Goal: Information Seeking & Learning: Learn about a topic

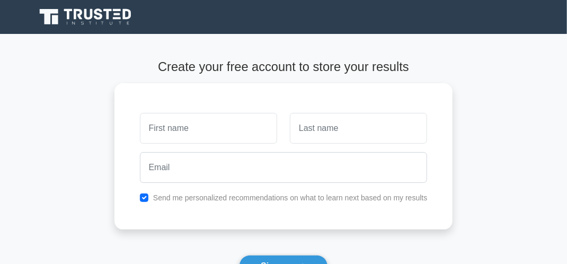
click at [248, 120] on input "text" at bounding box center [208, 128] width 137 height 31
type input "a"
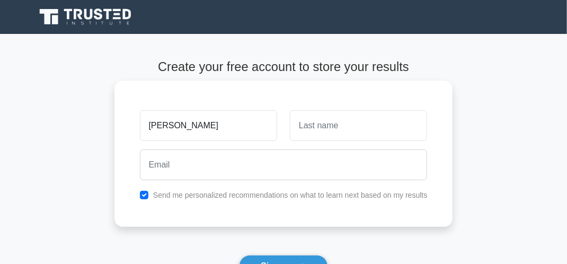
type input "[PERSON_NAME]"
click at [297, 128] on input "text" at bounding box center [358, 125] width 137 height 31
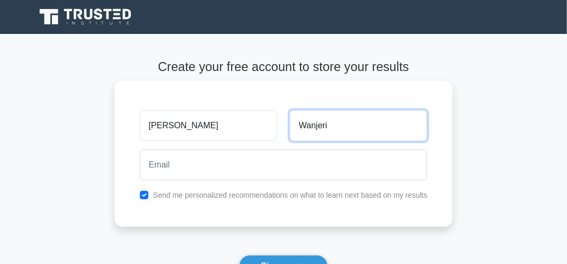
type input "Wanjeri"
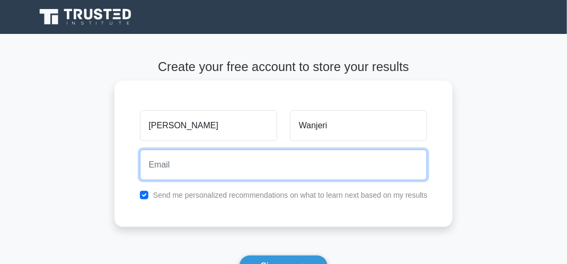
click at [277, 159] on input "email" at bounding box center [284, 164] width 288 height 31
type input "wanjerialicia196@gmail.com"
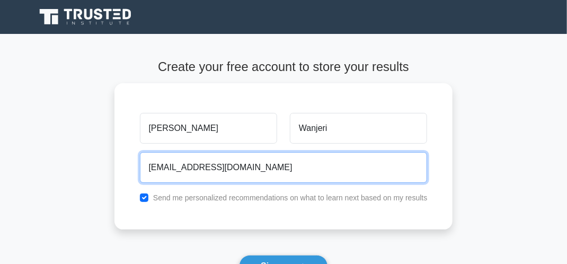
scroll to position [202, 0]
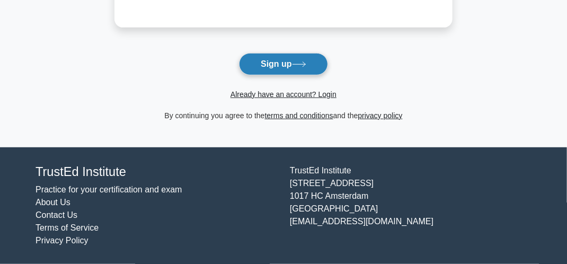
click at [303, 62] on icon at bounding box center [299, 64] width 14 height 6
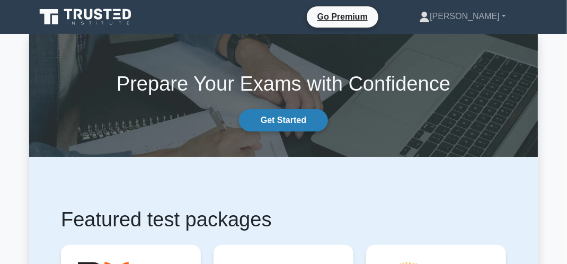
click at [303, 116] on link "Get Started" at bounding box center [283, 120] width 89 height 22
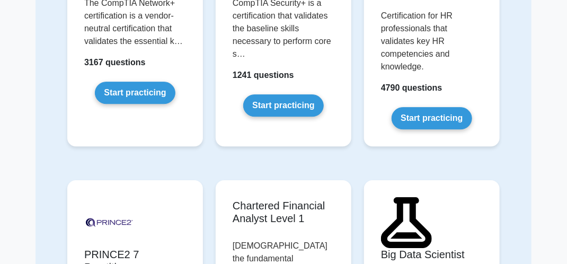
scroll to position [2481, 0]
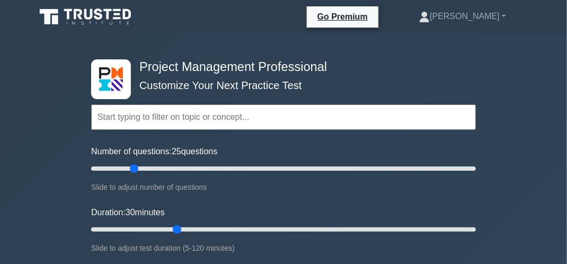
scroll to position [231, 0]
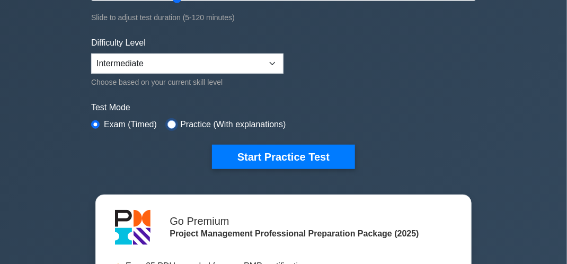
click at [173, 120] on input "radio" at bounding box center [172, 124] width 8 height 8
radio input "true"
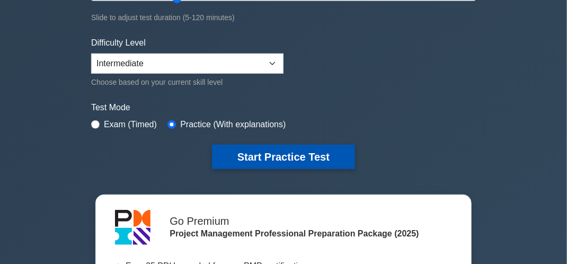
click at [253, 152] on button "Start Practice Test" at bounding box center [283, 157] width 143 height 24
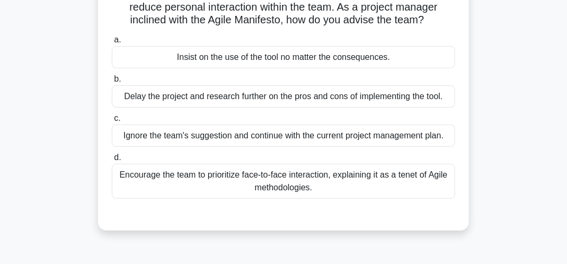
scroll to position [106, 0]
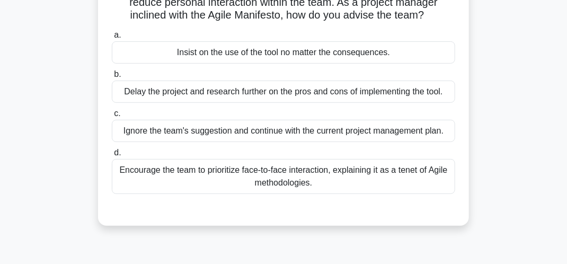
click at [359, 52] on div "Insist on the use of the tool no matter the consequences." at bounding box center [284, 52] width 344 height 22
click at [112, 39] on input "a. Insist on the use of the tool no matter the consequences." at bounding box center [112, 35] width 0 height 7
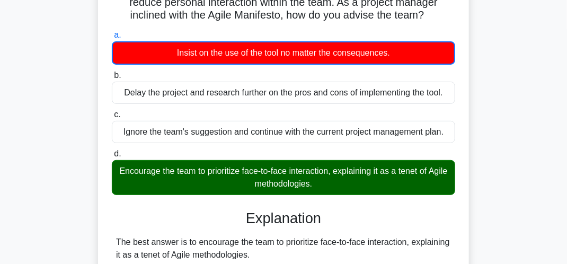
click at [346, 164] on div "Encourage the team to prioritize face-to-face interaction, explaining it as a t…" at bounding box center [284, 177] width 344 height 35
click at [112, 157] on input "d. Encourage the team to prioritize face-to-face interaction, explaining it as …" at bounding box center [112, 154] width 0 height 7
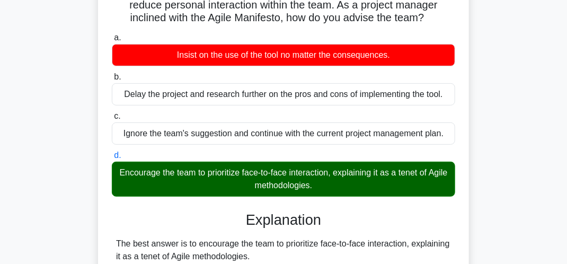
click at [112, 34] on input "a. Insist on the use of the tool no matter the consequences." at bounding box center [112, 37] width 0 height 7
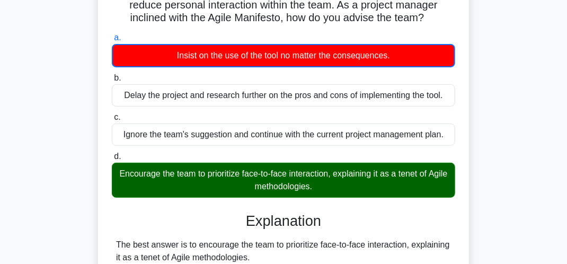
click at [112, 75] on input "b. Delay the project and research further on the pros and cons of implementing …" at bounding box center [112, 78] width 0 height 7
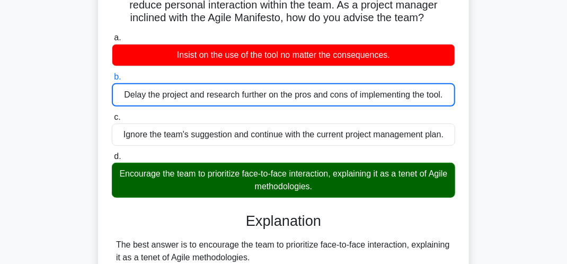
click at [112, 114] on input "c. Ignore the team's suggestion and continue with the current project managemen…" at bounding box center [112, 117] width 0 height 7
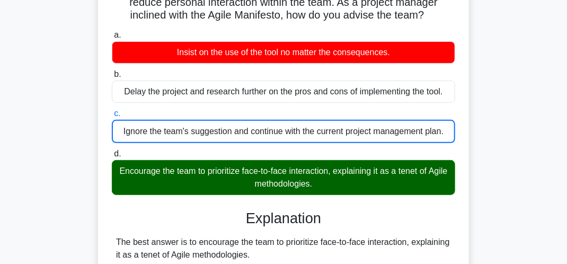
click at [449, 176] on div "Encourage the team to prioritize face-to-face interaction, explaining it as a t…" at bounding box center [284, 177] width 344 height 35
click at [112, 157] on input "d. Encourage the team to prioritize face-to-face interaction, explaining it as …" at bounding box center [112, 154] width 0 height 7
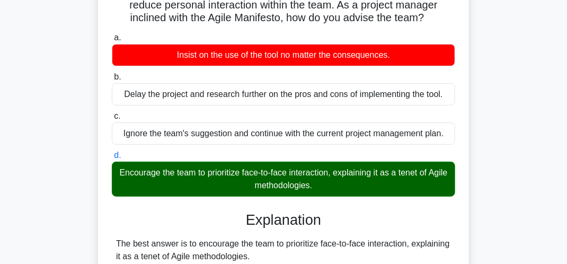
click at [112, 34] on input "a. Insist on the use of the tool no matter the consequences." at bounding box center [112, 37] width 0 height 7
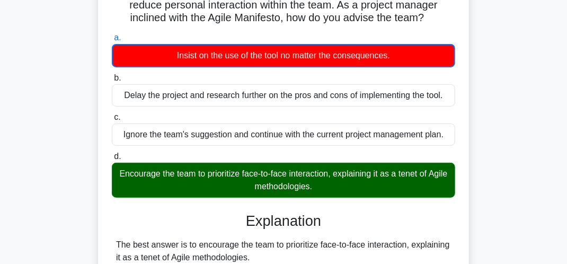
click at [112, 75] on input "b. Delay the project and research further on the pros and cons of implementing …" at bounding box center [112, 78] width 0 height 7
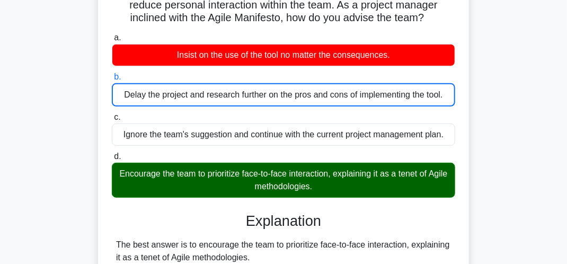
click at [554, 169] on main "29:12 Stop PMP Intermediate 1/25 You are working with a team that wants to use …" at bounding box center [283, 219] width 567 height 582
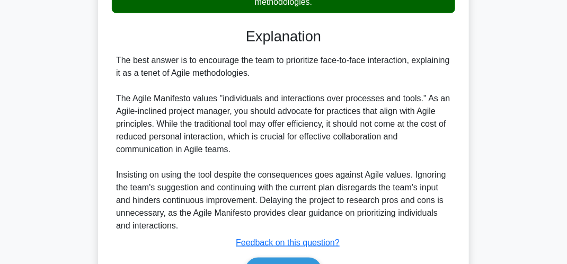
scroll to position [351, 0]
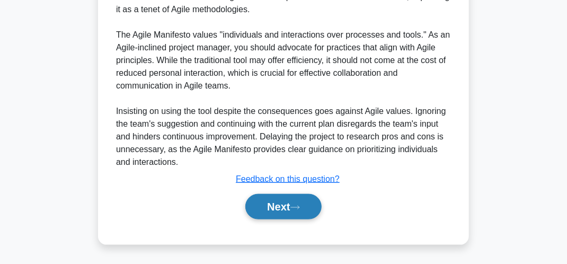
click at [273, 202] on button "Next" at bounding box center [283, 206] width 76 height 25
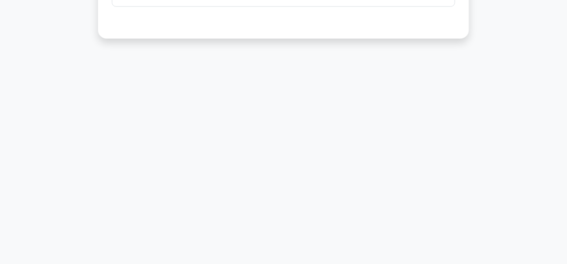
scroll to position [309, 0]
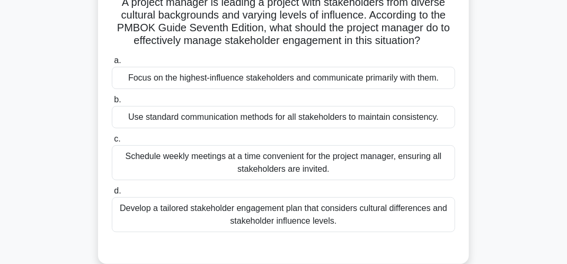
scroll to position [85, 0]
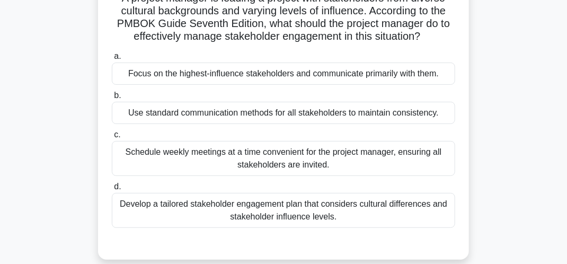
click at [368, 206] on div "Develop a tailored stakeholder engagement plan that considers cultural differen…" at bounding box center [284, 210] width 344 height 35
click at [112, 190] on input "d. Develop a tailored stakeholder engagement plan that considers cultural diffe…" at bounding box center [112, 186] width 0 height 7
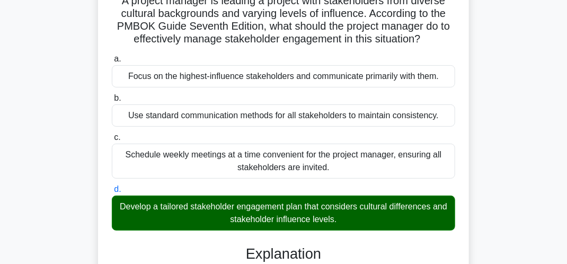
click at [112, 56] on input "a. Focus on the highest-influence stakeholders and communicate primarily with t…" at bounding box center [112, 59] width 0 height 7
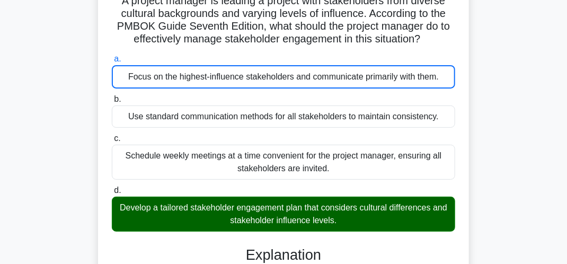
click at [112, 96] on input "b. Use standard communication methods for all stakeholders to maintain consiste…" at bounding box center [112, 99] width 0 height 7
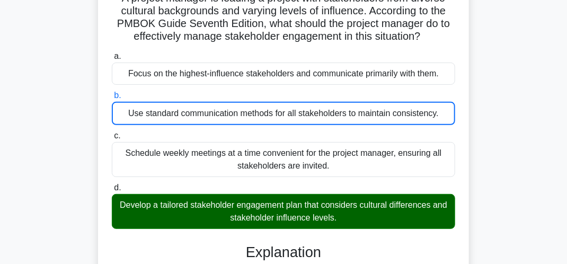
click at [448, 204] on div "Develop a tailored stakeholder engagement plan that considers cultural differen…" at bounding box center [284, 211] width 344 height 35
click at [112, 191] on input "d. Develop a tailored stakeholder engagement plan that considers cultural diffe…" at bounding box center [112, 187] width 0 height 7
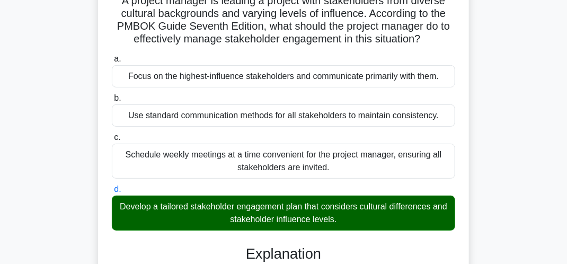
click at [112, 56] on input "a. Focus on the highest-influence stakeholders and communicate primarily with t…" at bounding box center [112, 59] width 0 height 7
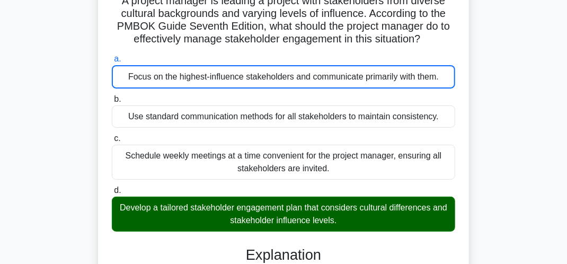
click at [112, 96] on input "b. Use standard communication methods for all stakeholders to maintain consiste…" at bounding box center [112, 99] width 0 height 7
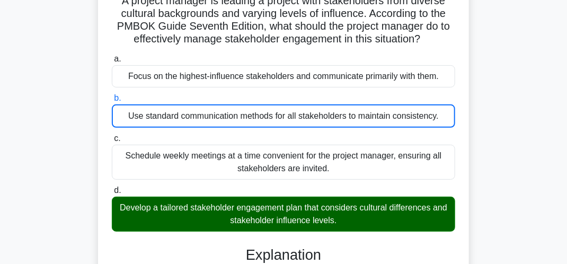
click at [112, 135] on input "c. Schedule weekly meetings at a time convenient for the project manager, ensur…" at bounding box center [112, 138] width 0 height 7
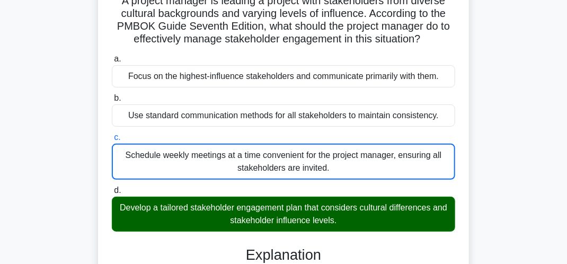
click at [112, 187] on input "d. Develop a tailored stakeholder engagement plan that considers cultural diffe…" at bounding box center [112, 190] width 0 height 7
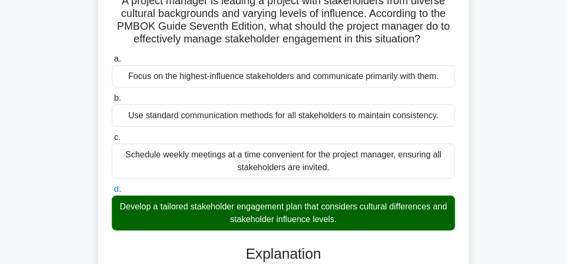
scroll to position [309, 0]
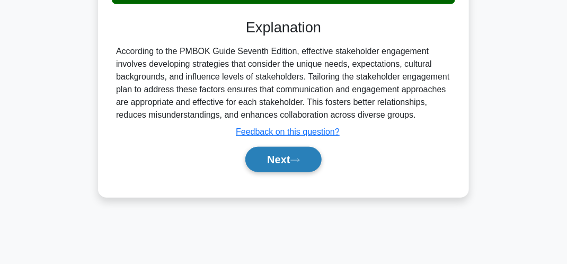
click at [293, 155] on button "Next" at bounding box center [283, 159] width 76 height 25
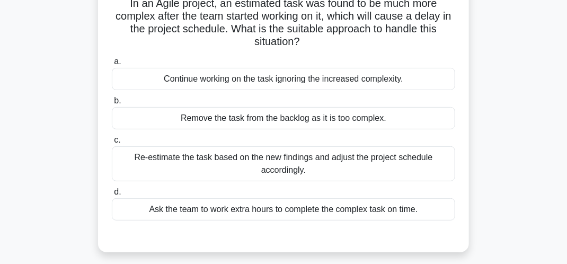
scroll to position [61, 0]
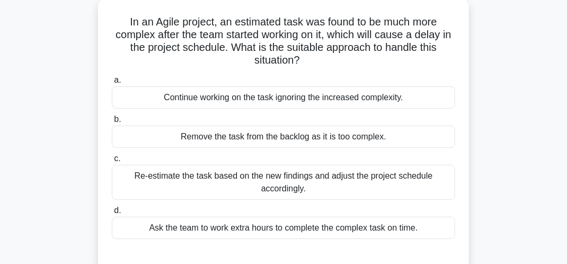
click at [382, 226] on div "Ask the team to work extra hours to complete the complex task on time." at bounding box center [284, 228] width 344 height 22
click at [112, 214] on input "d. Ask the team to work extra hours to complete the complex task on time." at bounding box center [112, 210] width 0 height 7
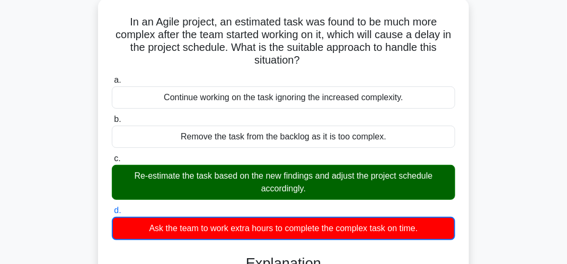
click at [383, 184] on div "Re-estimate the task based on the new findings and adjust the project schedule …" at bounding box center [284, 182] width 344 height 35
click at [112, 162] on input "c. Re-estimate the task based on the new findings and adjust the project schedu…" at bounding box center [112, 158] width 0 height 7
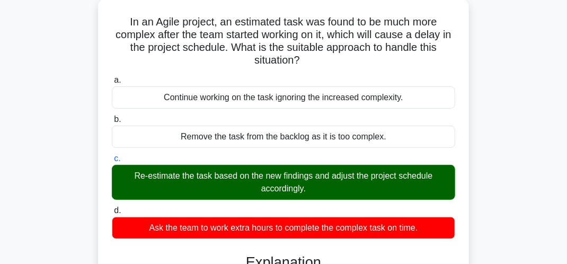
click at [383, 184] on div "Re-estimate the task based on the new findings and adjust the project schedule …" at bounding box center [284, 182] width 344 height 35
click at [112, 162] on input "c. Re-estimate the task based on the new findings and adjust the project schedu…" at bounding box center [112, 158] width 0 height 7
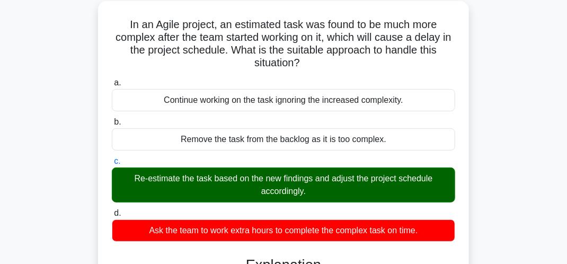
click at [112, 210] on input "d. Ask the team to work extra hours to complete the complex task on time." at bounding box center [112, 213] width 0 height 7
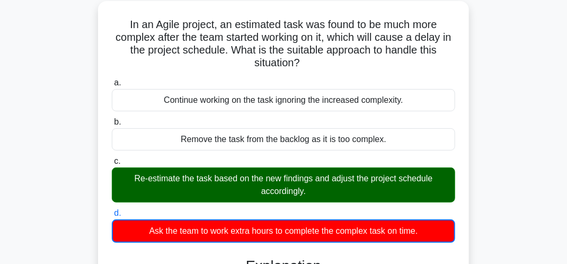
click at [112, 80] on input "a. Continue working on the task ignoring the increased complexity." at bounding box center [112, 83] width 0 height 7
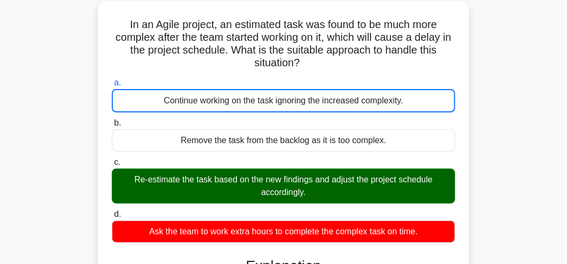
click at [112, 120] on input "b. Remove the task from the backlog as it is too complex." at bounding box center [112, 123] width 0 height 7
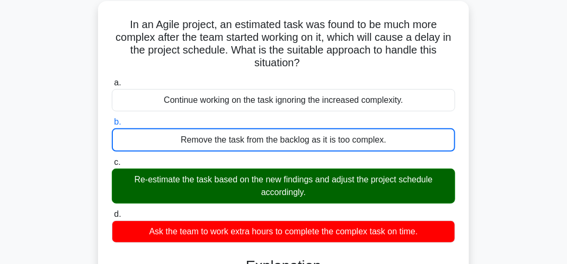
click at [112, 159] on input "c. Re-estimate the task based on the new findings and adjust the project schedu…" at bounding box center [112, 162] width 0 height 7
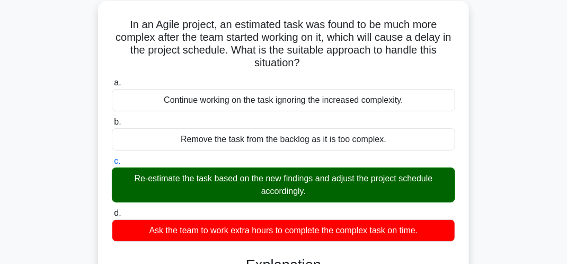
click at [112, 210] on input "d. Ask the team to work extra hours to complete the complex task on time." at bounding box center [112, 213] width 0 height 7
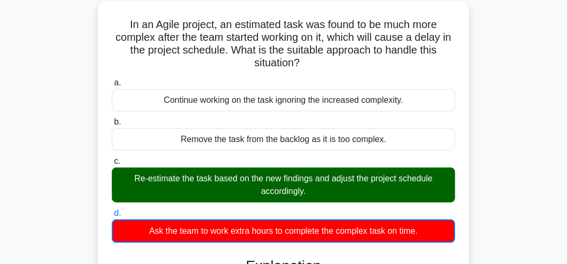
scroll to position [292, 0]
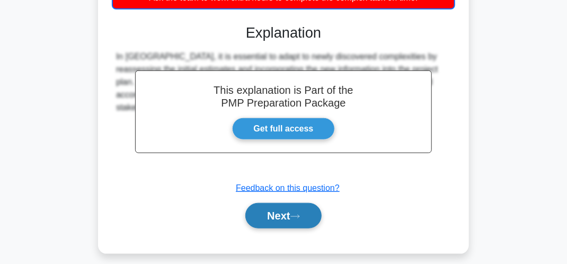
click at [299, 208] on button "Next" at bounding box center [283, 215] width 76 height 25
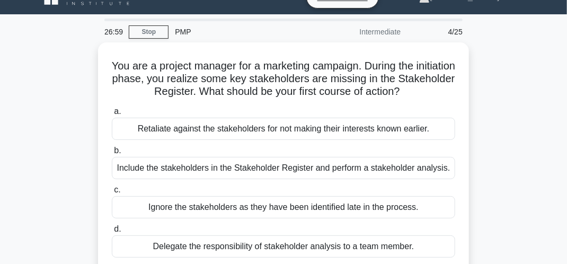
scroll to position [21, 0]
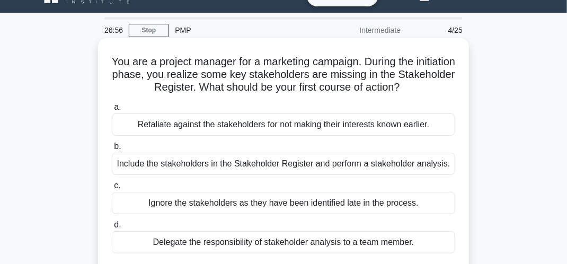
click at [297, 244] on div "Delegate the responsibility of stakeholder analysis to a team member." at bounding box center [284, 242] width 344 height 22
click at [112, 228] on input "d. Delegate the responsibility of stakeholder analysis to a team member." at bounding box center [112, 225] width 0 height 7
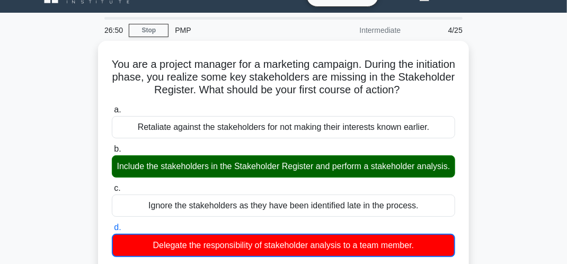
click at [112, 107] on input "a. Retaliate against the stakeholders for not making their interests known earl…" at bounding box center [112, 110] width 0 height 7
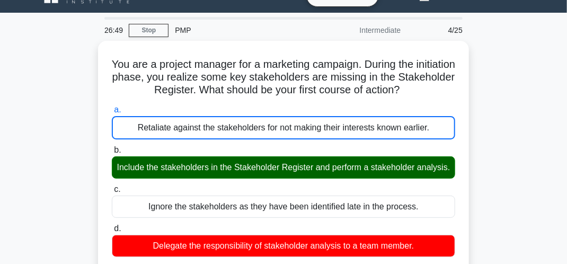
click at [112, 147] on input "b. Include the stakeholders in the Stakeholder Register and perform a stakehold…" at bounding box center [112, 150] width 0 height 7
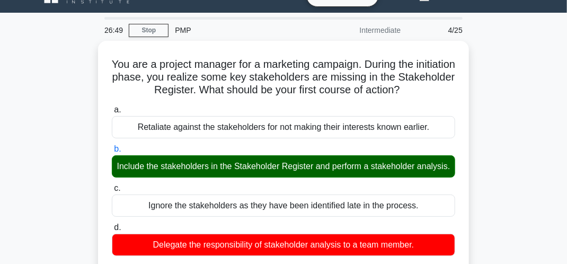
click at [112, 185] on input "c. Ignore the stakeholders as they have been identified late in the process." at bounding box center [112, 188] width 0 height 7
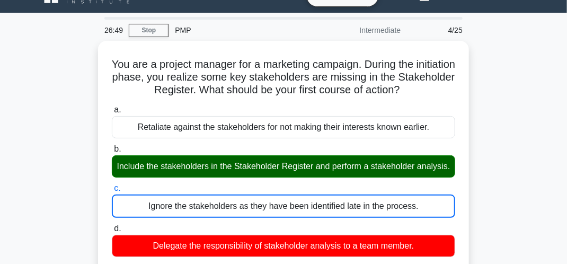
click at [112, 225] on input "d. Delegate the responsibility of stakeholder analysis to a team member." at bounding box center [112, 228] width 0 height 7
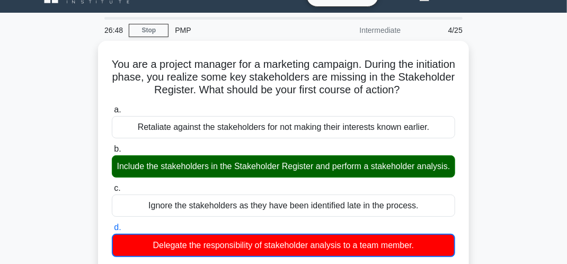
click at [112, 107] on input "a. Retaliate against the stakeholders for not making their interests known earl…" at bounding box center [112, 110] width 0 height 7
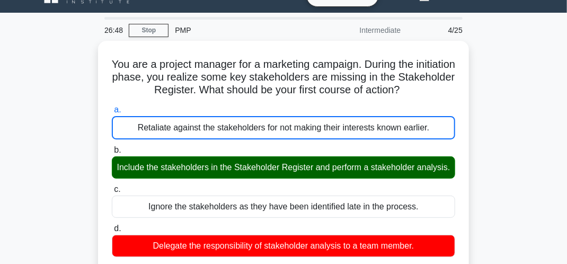
scroll to position [252, 0]
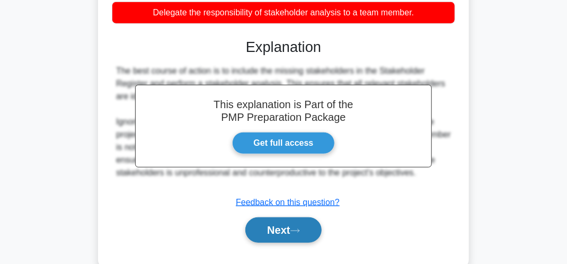
click at [274, 237] on button "Next" at bounding box center [283, 229] width 76 height 25
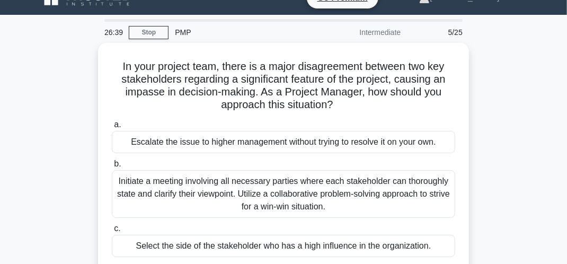
scroll to position [19, 0]
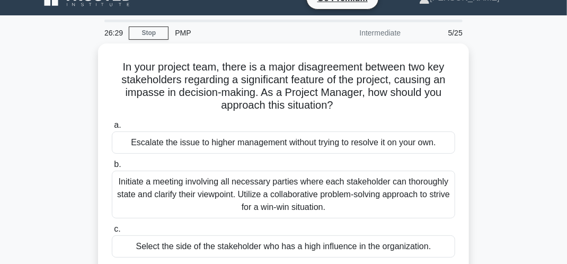
drag, startPoint x: 441, startPoint y: 224, endPoint x: 508, endPoint y: 155, distance: 96.3
click at [508, 155] on div "In your project team, there is a major disagreement between two key stakeholder…" at bounding box center [283, 192] width 509 height 298
drag, startPoint x: 508, startPoint y: 155, endPoint x: 506, endPoint y: 192, distance: 37.2
click at [506, 192] on div "In your project team, there is a major disagreement between two key stakeholder…" at bounding box center [283, 192] width 509 height 298
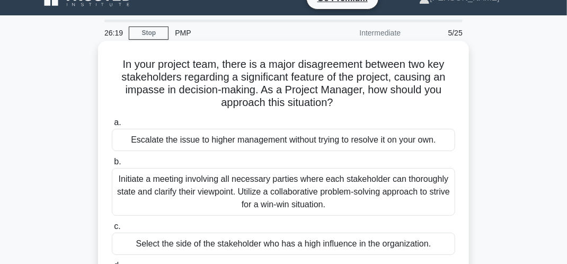
click at [409, 179] on div "Initiate a meeting involving all necessary parties where each stakeholder can t…" at bounding box center [284, 192] width 344 height 48
click at [112, 165] on input "b. Initiate a meeting involving all necessary parties where each stakeholder ca…" at bounding box center [112, 162] width 0 height 7
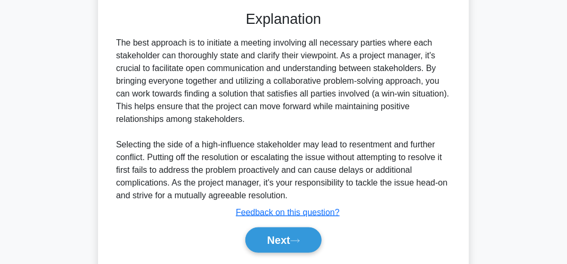
scroll to position [350, 0]
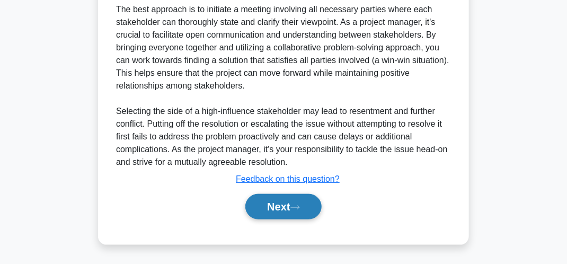
click at [316, 211] on button "Next" at bounding box center [283, 206] width 76 height 25
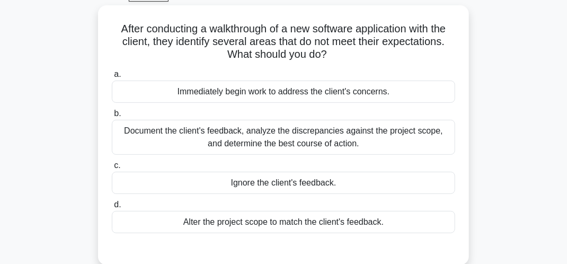
scroll to position [55, 0]
click at [444, 145] on div "Document the client's feedback, analyze the discrepancies against the project s…" at bounding box center [284, 136] width 344 height 35
click at [112, 117] on input "b. Document the client's feedback, analyze the discrepancies against the projec…" at bounding box center [112, 113] width 0 height 7
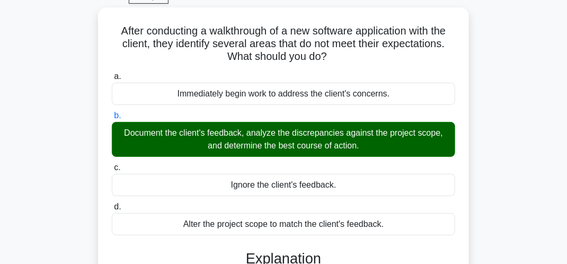
click at [112, 164] on input "c. Ignore the client's feedback." at bounding box center [112, 167] width 0 height 7
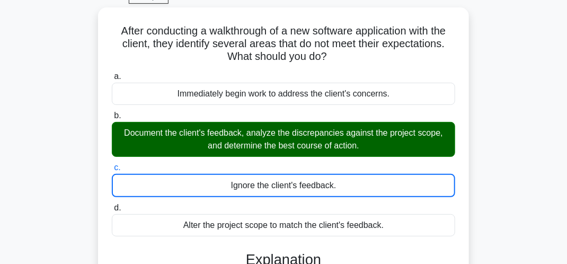
click at [112, 205] on input "d. Alter the project scope to match the client's feedback." at bounding box center [112, 208] width 0 height 7
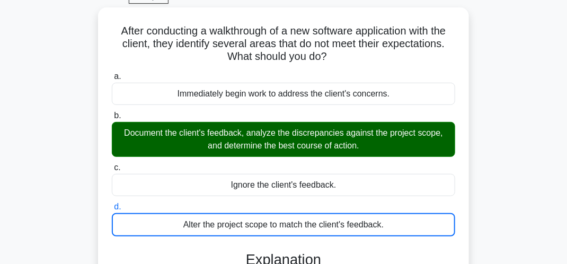
click at [112, 73] on input "a. Immediately begin work to address the client's concerns." at bounding box center [112, 76] width 0 height 7
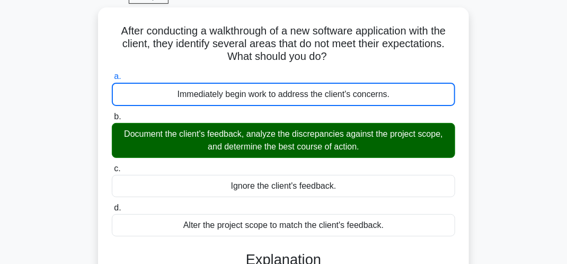
scroll to position [285, 0]
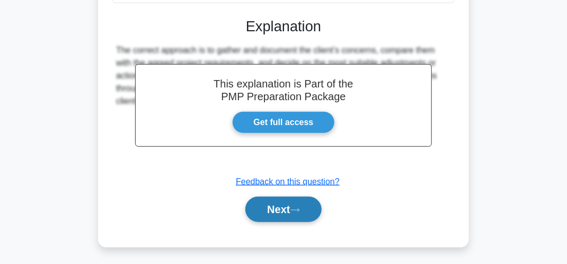
click at [293, 200] on button "Next" at bounding box center [283, 209] width 76 height 25
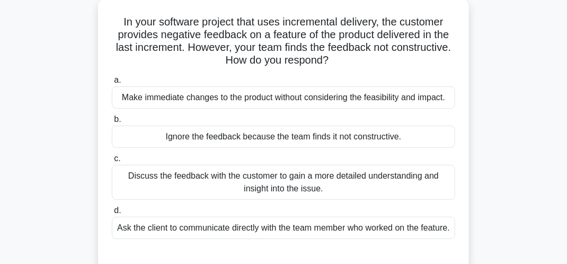
scroll to position [42, 0]
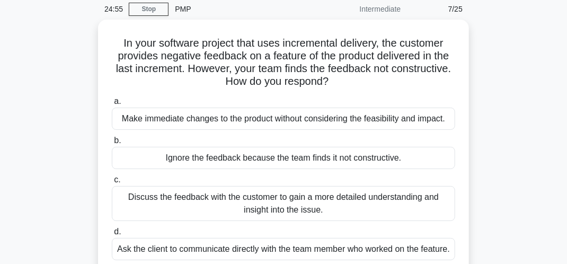
click at [293, 200] on div "Discuss the feedback with the customer to gain a more detailed understanding an…" at bounding box center [284, 203] width 344 height 35
click at [112, 183] on input "c. Discuss the feedback with the customer to gain a more detailed understanding…" at bounding box center [112, 180] width 0 height 7
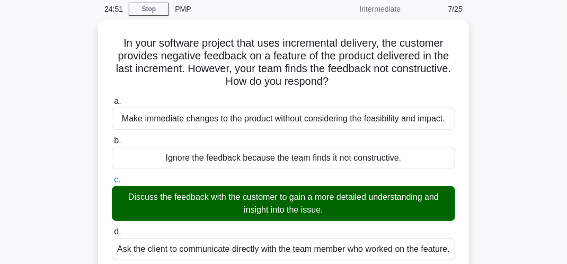
click at [112, 228] on input "d. Ask the client to communicate directly with the team member who worked on th…" at bounding box center [112, 231] width 0 height 7
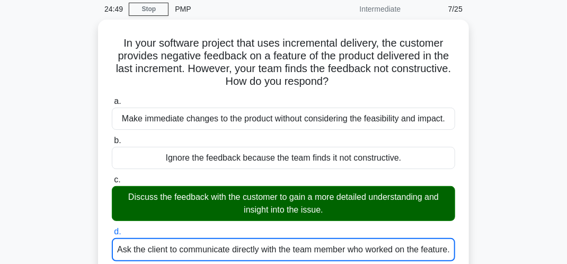
click at [518, 137] on div "In your software project that uses incremental delivery, the customer provides …" at bounding box center [283, 269] width 509 height 498
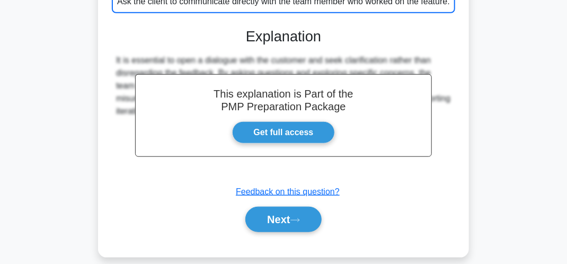
scroll to position [297, 0]
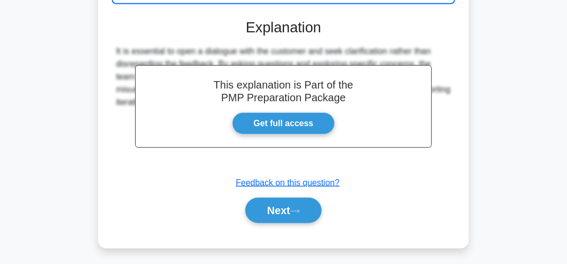
click at [301, 209] on div "Next" at bounding box center [284, 210] width 348 height 25
click at [299, 216] on button "Next" at bounding box center [283, 210] width 76 height 25
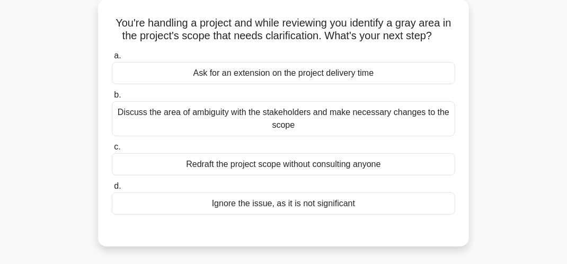
scroll to position [64, 0]
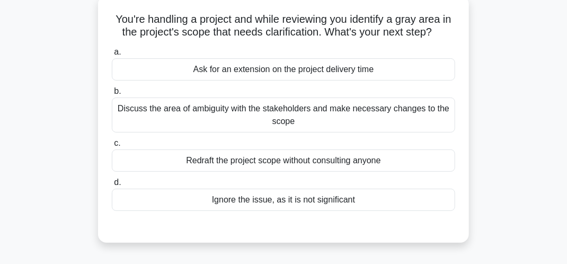
click at [413, 120] on div "Discuss the area of ambiguity with the stakeholders and make necessary changes …" at bounding box center [284, 115] width 344 height 35
click at [112, 95] on input "b. Discuss the area of ambiguity with the stakeholders and make necessary chang…" at bounding box center [112, 91] width 0 height 7
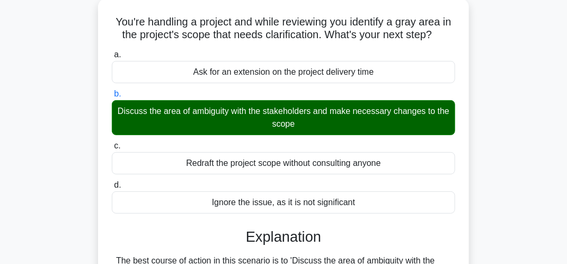
click at [112, 143] on input "c. Redraft the project scope without consulting anyone" at bounding box center [112, 146] width 0 height 7
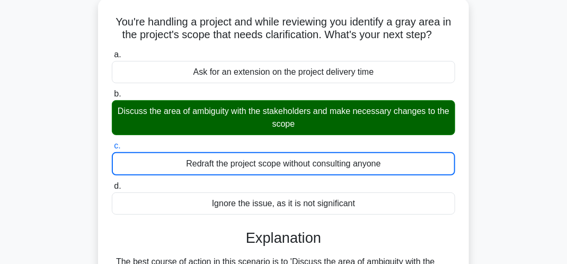
click at [112, 183] on input "d. Ignore the issue, as it is not significant" at bounding box center [112, 186] width 0 height 7
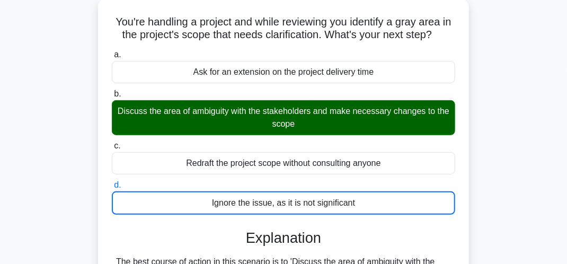
drag, startPoint x: 509, startPoint y: 104, endPoint x: 516, endPoint y: 104, distance: 6.4
click at [516, 104] on div "You're handling a project and while reviewing you identify a gray area in the p…" at bounding box center [283, 228] width 509 height 460
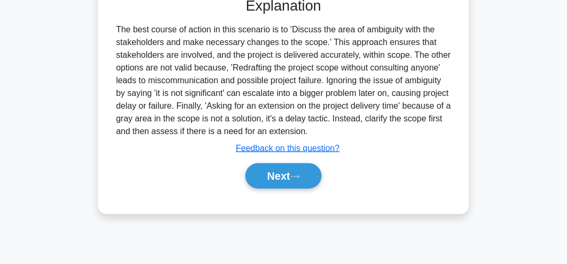
scroll to position [297, 0]
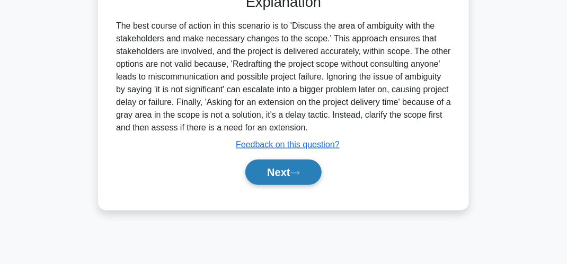
click at [318, 163] on button "Next" at bounding box center [283, 172] width 76 height 25
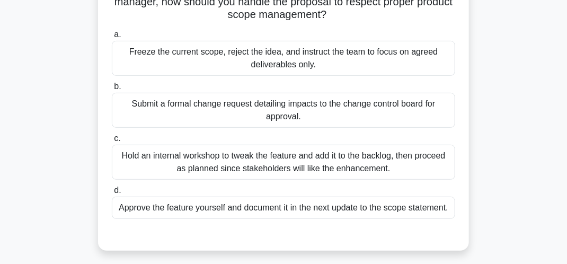
scroll to position [148, 0]
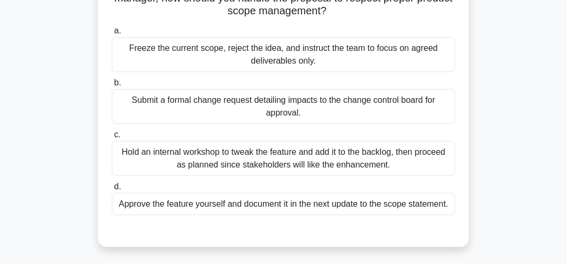
click at [418, 151] on div "Hold an internal workshop to tweak the feature and add it to the backlog, then …" at bounding box center [284, 158] width 344 height 35
click at [112, 138] on input "c. Hold an internal workshop to tweak the feature and add it to the backlog, th…" at bounding box center [112, 134] width 0 height 7
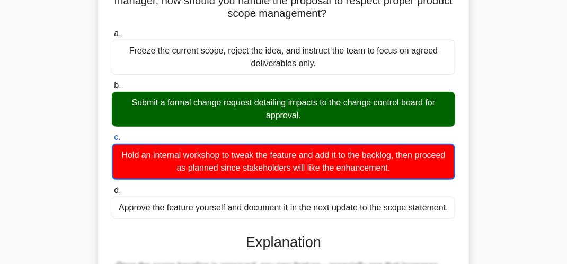
click at [550, 85] on main "22:57 Stop PMP Intermediate 9/25 The city transit authority hired your team to …" at bounding box center [283, 201] width 567 height 632
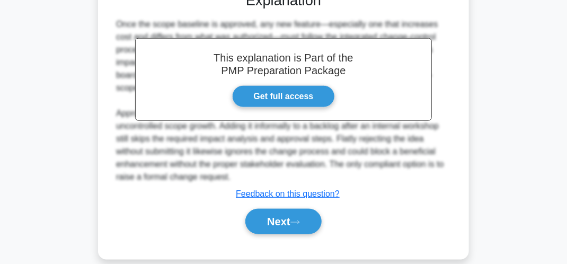
scroll to position [402, 0]
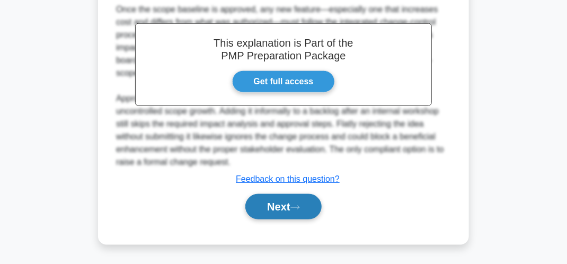
click at [291, 200] on button "Next" at bounding box center [283, 206] width 76 height 25
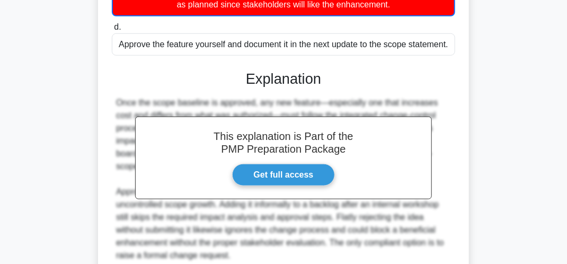
click at [291, 200] on div "22:51 Stop PMP Intermediate 10/25 The city transit authority hired your team to…" at bounding box center [283, 41] width 509 height 624
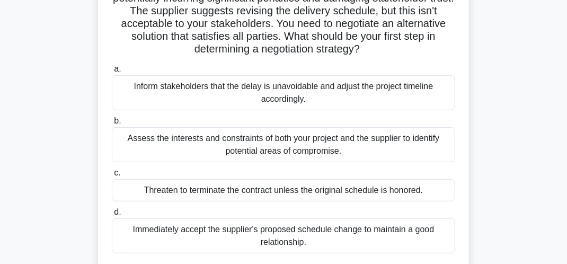
scroll to position [139, 0]
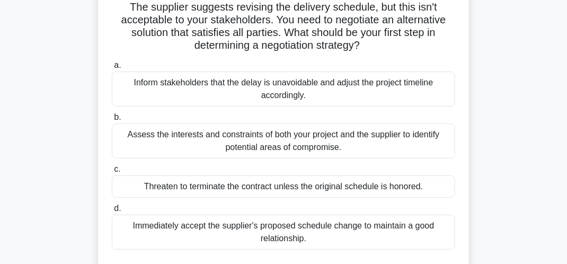
click at [436, 142] on div "Assess the interests and constraints of both your project and the supplier to i…" at bounding box center [284, 141] width 344 height 35
click at [112, 121] on input "b. Assess the interests and constraints of both your project and the supplier t…" at bounding box center [112, 117] width 0 height 7
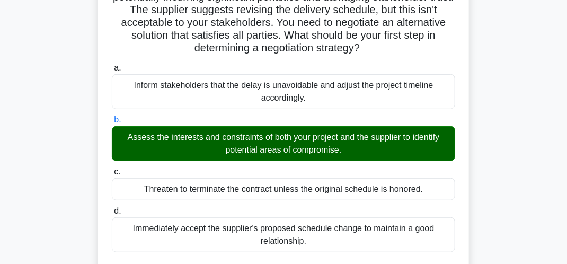
click at [112, 169] on input "c. Threaten to terminate the contract unless the original schedule is honored." at bounding box center [112, 172] width 0 height 7
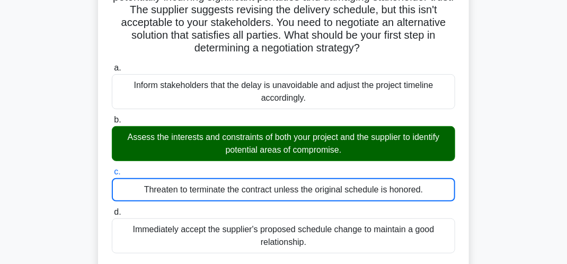
click at [506, 137] on div "As a project manager for a critical infrastructure project, you are informed by…" at bounding box center [283, 267] width 509 height 689
drag, startPoint x: 506, startPoint y: 137, endPoint x: 550, endPoint y: 146, distance: 45.0
click at [550, 146] on main "21:37 Stop PMP Intermediate 10/25 As a project manager for a critical infrastru…" at bounding box center [283, 255] width 567 height 721
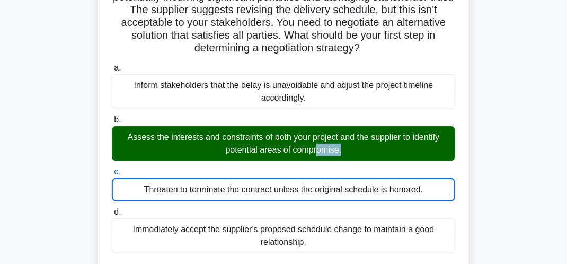
click at [550, 146] on main "21:35 Stop PMP Intermediate 10/25 As a project manager for a critical infrastru…" at bounding box center [283, 255] width 567 height 721
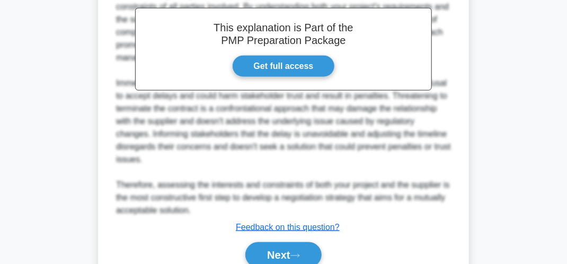
scroll to position [457, 0]
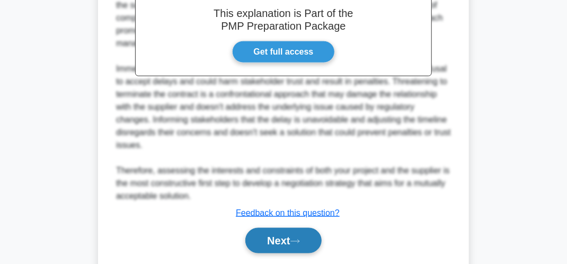
click at [271, 237] on button "Next" at bounding box center [283, 240] width 76 height 25
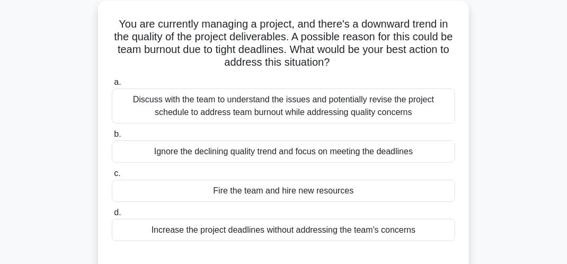
scroll to position [64, 0]
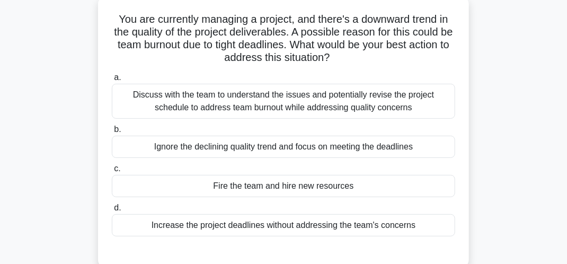
click at [300, 92] on div "Discuss with the team to understand the issues and potentially revise the proje…" at bounding box center [284, 101] width 344 height 35
click at [112, 81] on input "a. Discuss with the team to understand the issues and potentially revise the pr…" at bounding box center [112, 77] width 0 height 7
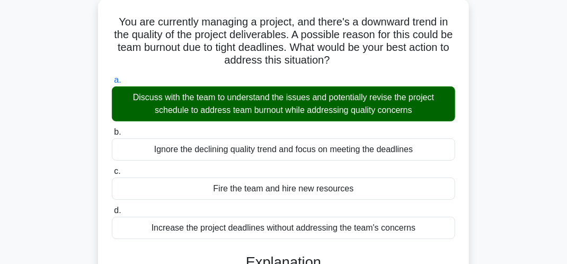
click at [112, 129] on input "b. Ignore the declining quality trend and focus on meeting the deadlines" at bounding box center [112, 132] width 0 height 7
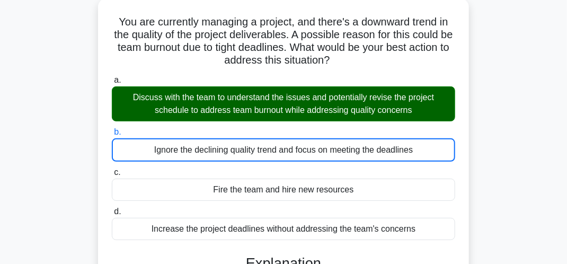
click at [112, 169] on input "c. Fire the team and hire new resources" at bounding box center [112, 172] width 0 height 7
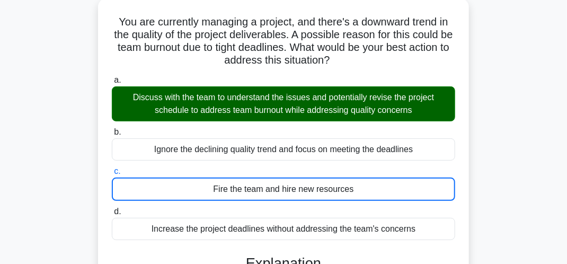
scroll to position [294, 0]
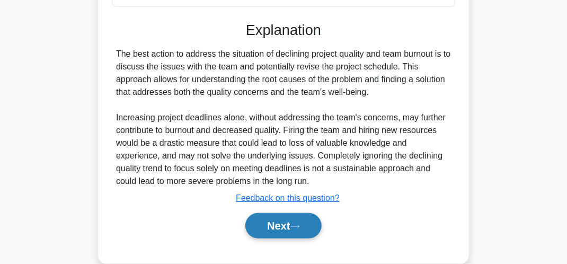
click at [289, 231] on button "Next" at bounding box center [283, 225] width 76 height 25
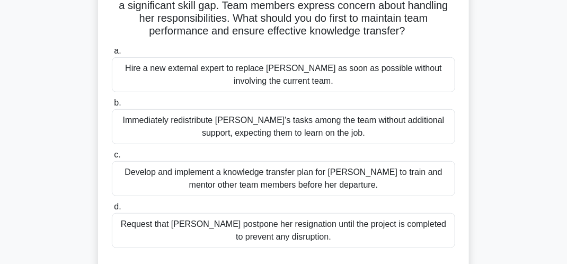
scroll to position [146, 0]
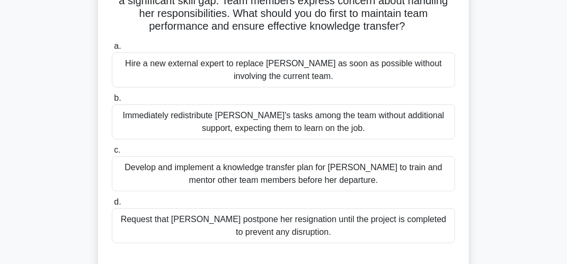
click at [392, 217] on div "Request that Priya postpone her resignation until the project is completed to p…" at bounding box center [284, 225] width 344 height 35
click at [112, 206] on input "d. Request that Priya postpone her resignation until the project is completed t…" at bounding box center [112, 202] width 0 height 7
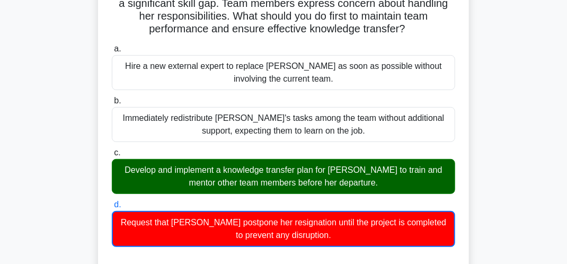
click at [112, 46] on input "a. Hire a new external expert to replace Priya as soon as possible without invo…" at bounding box center [112, 49] width 0 height 7
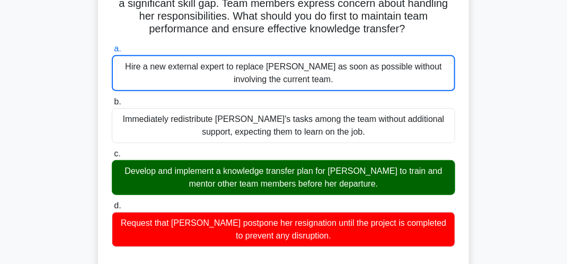
click at [112, 99] on input "b. Immediately redistribute Priya's tasks among the team without additional sup…" at bounding box center [112, 102] width 0 height 7
